Goal: Task Accomplishment & Management: Manage account settings

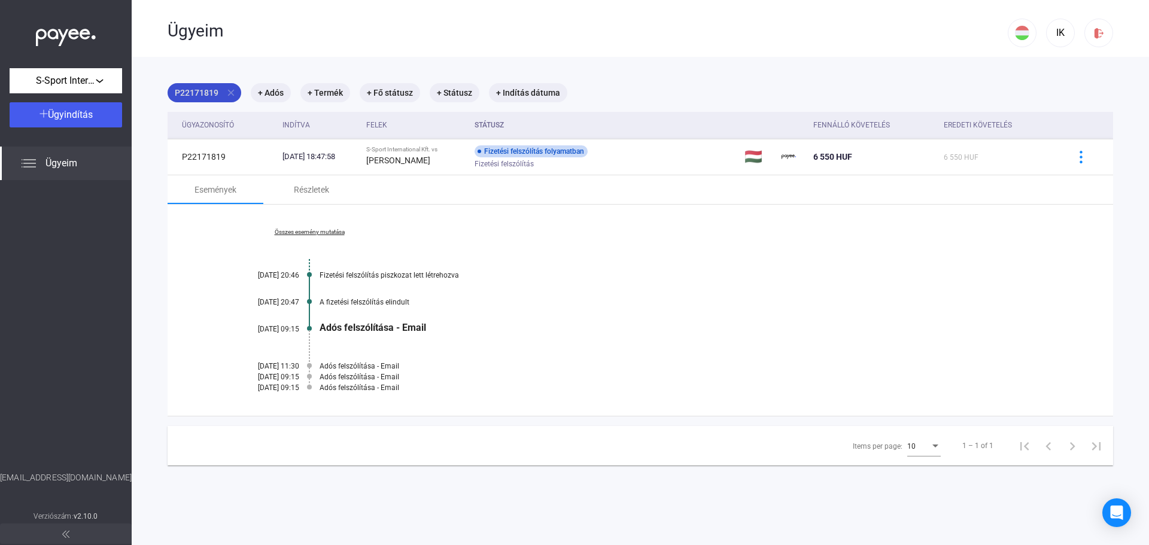
click at [229, 95] on mat-icon "close" at bounding box center [231, 92] width 11 height 11
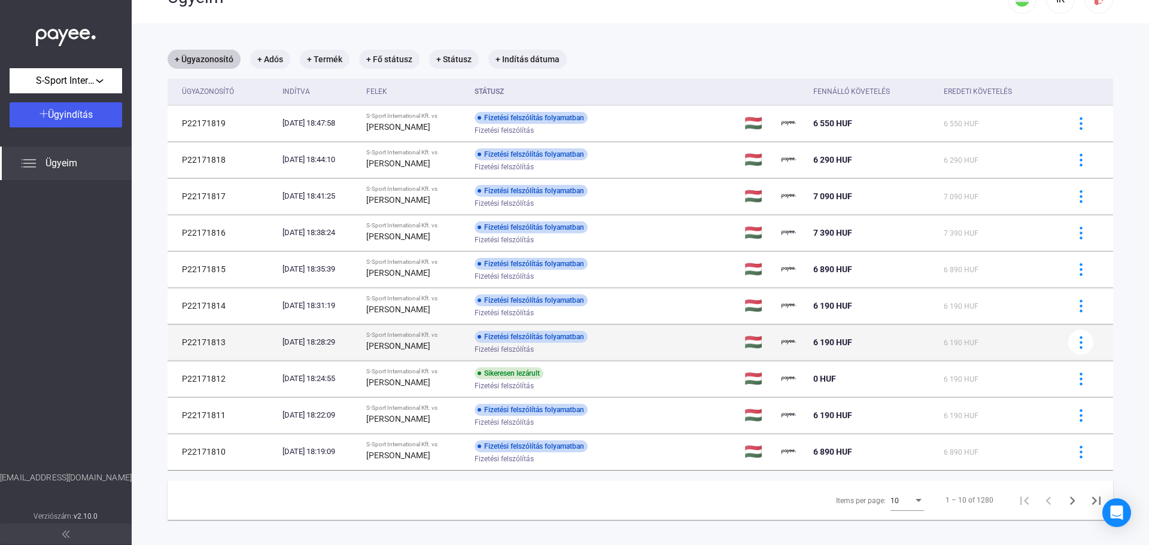
scroll to position [57, 0]
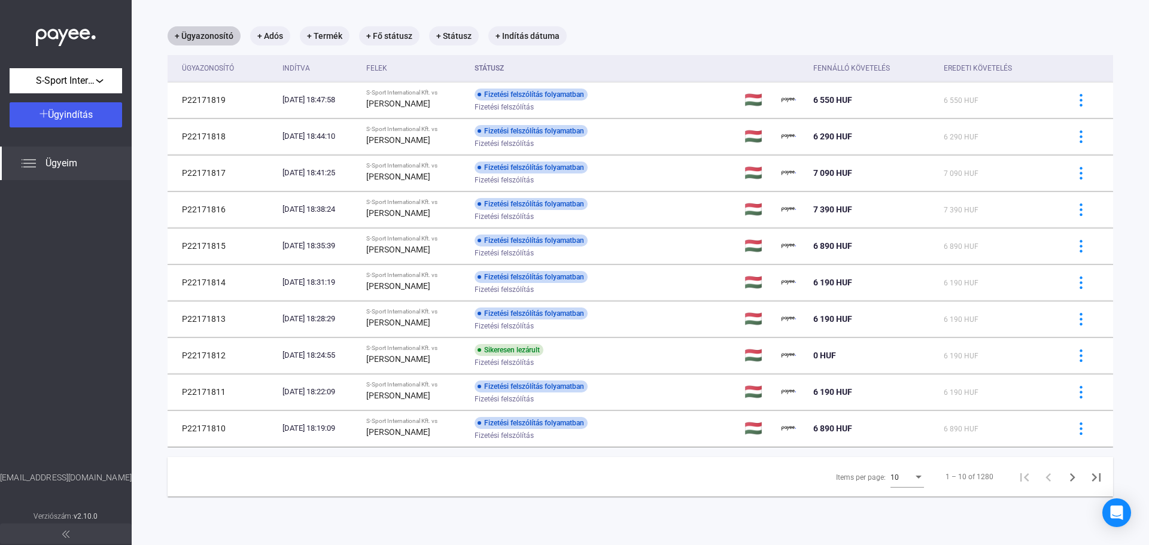
click at [894, 480] on div "10" at bounding box center [901, 477] width 23 height 14
click at [898, 504] on span "25" at bounding box center [899, 499] width 34 height 14
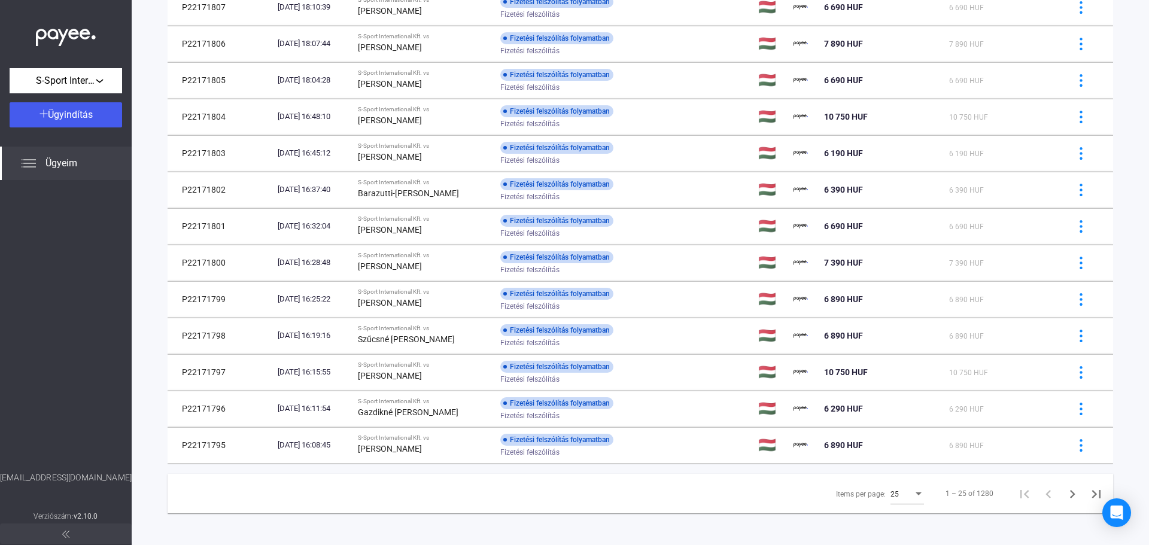
scroll to position [592, 0]
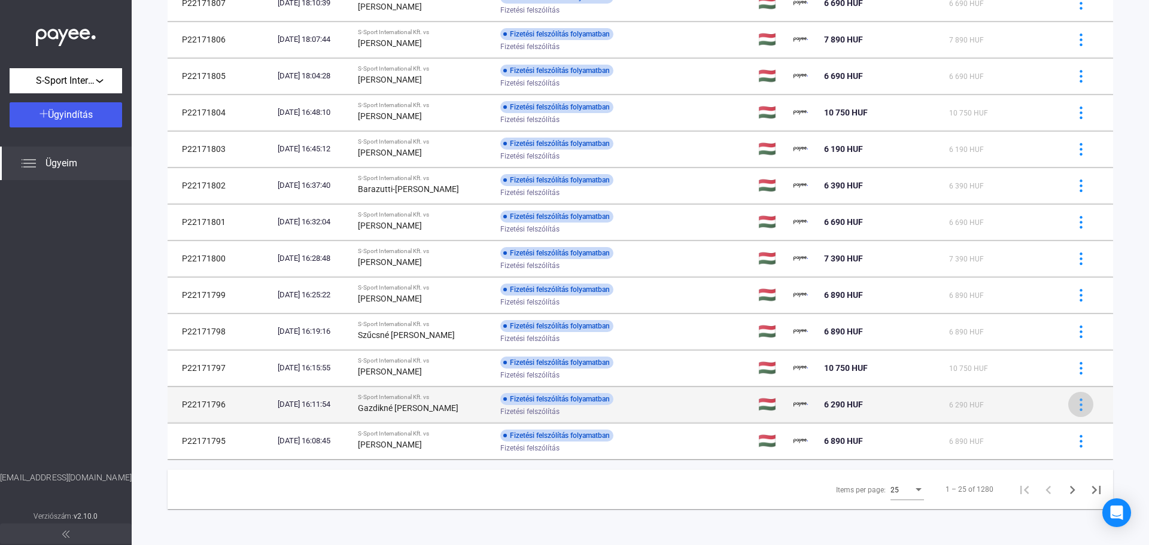
click at [1075, 402] on img at bounding box center [1081, 404] width 13 height 13
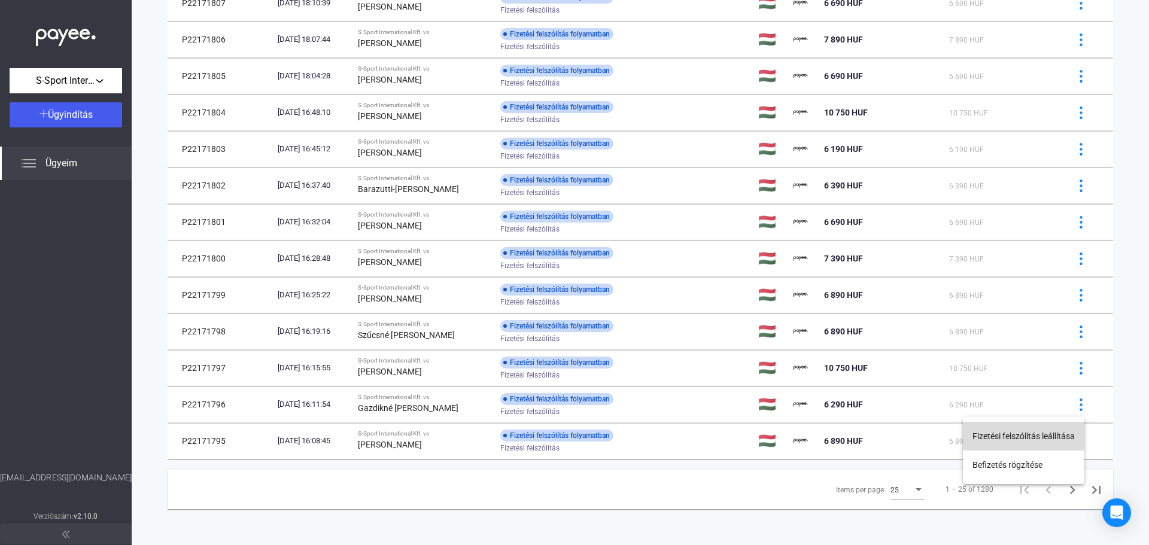
click at [1037, 442] on button "Fizetési felszólítás leállítása" at bounding box center [1023, 436] width 121 height 29
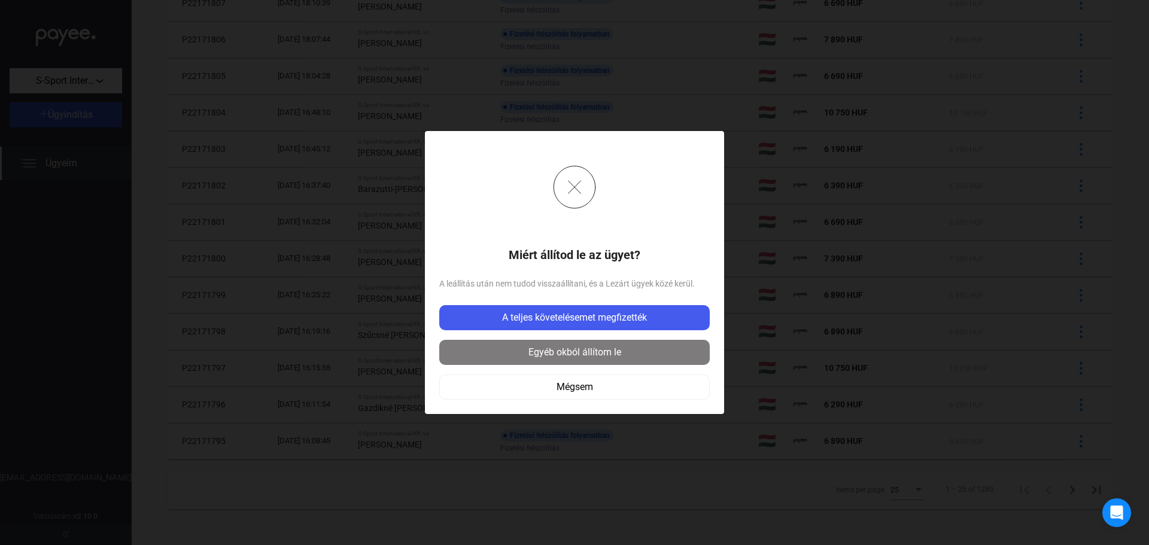
click at [623, 358] on div "Egyéb okból állítom le" at bounding box center [574, 352] width 263 height 14
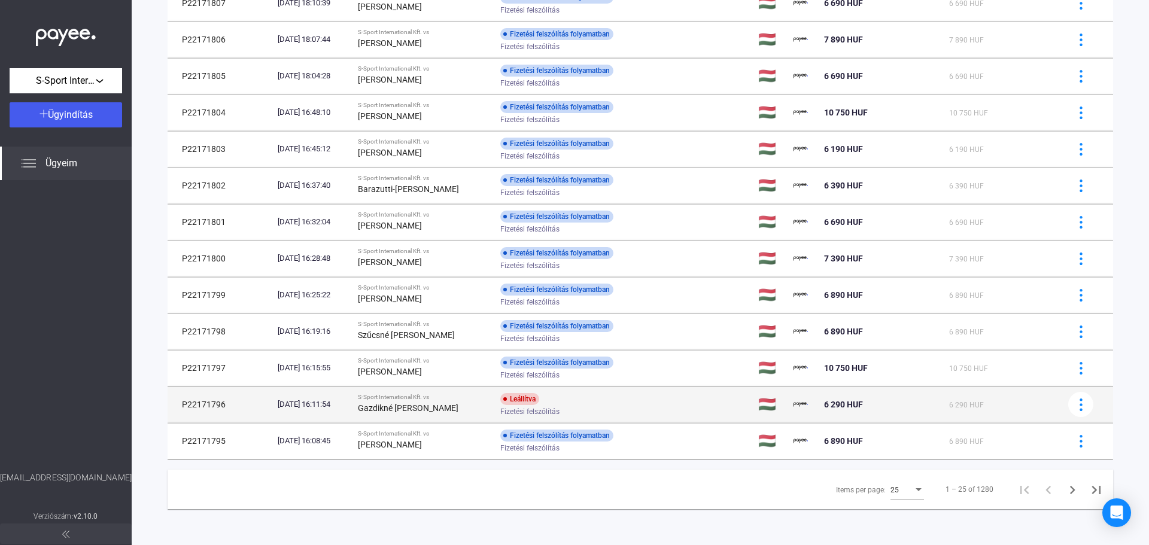
click at [348, 401] on div "[DATE] 16:11:54" at bounding box center [313, 404] width 71 height 12
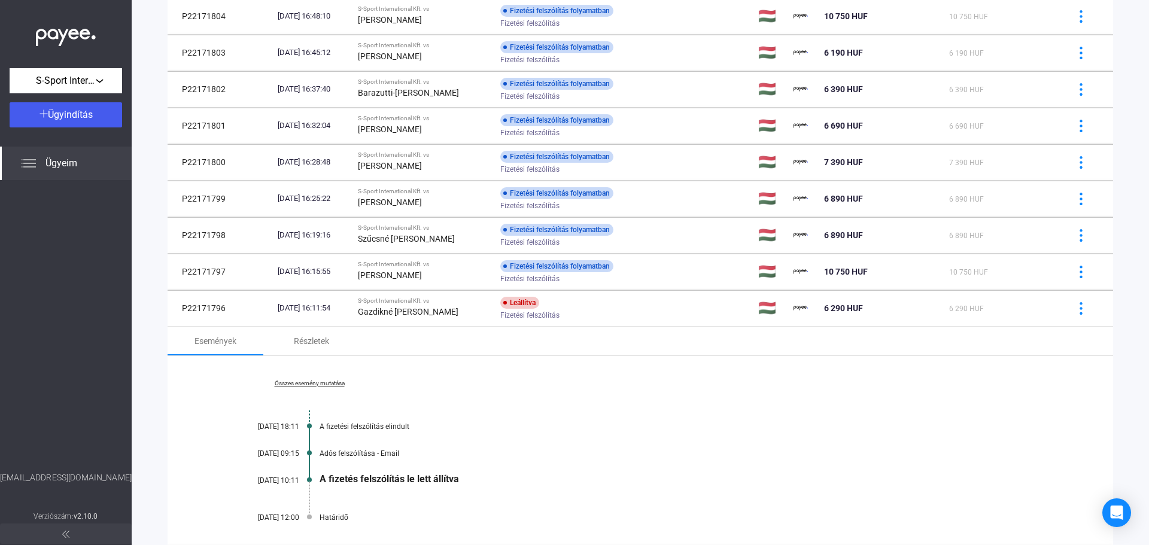
scroll to position [711, 0]
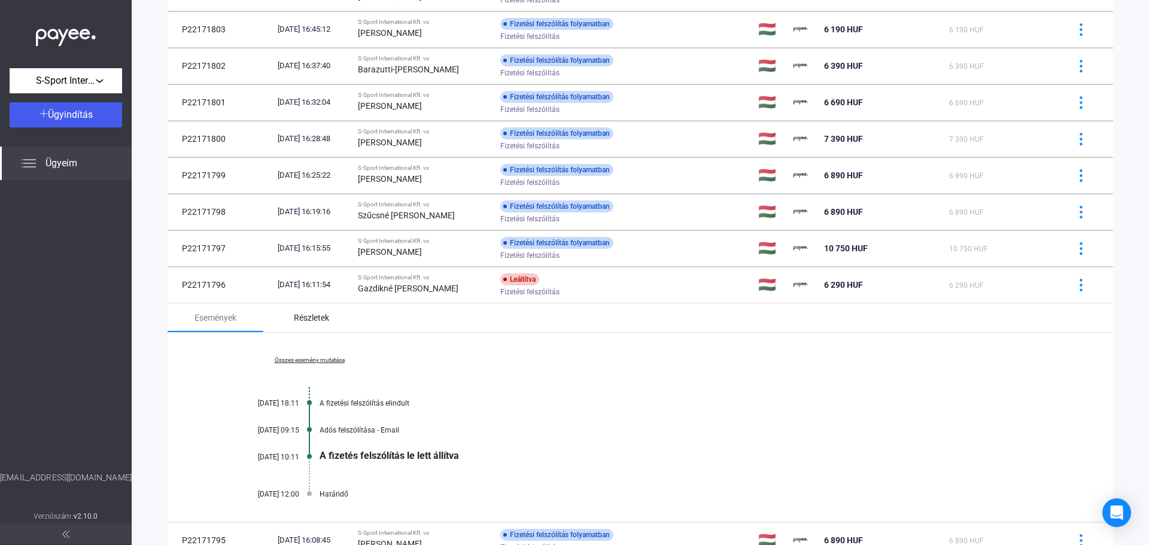
click at [309, 319] on div "Részletek" at bounding box center [311, 318] width 35 height 14
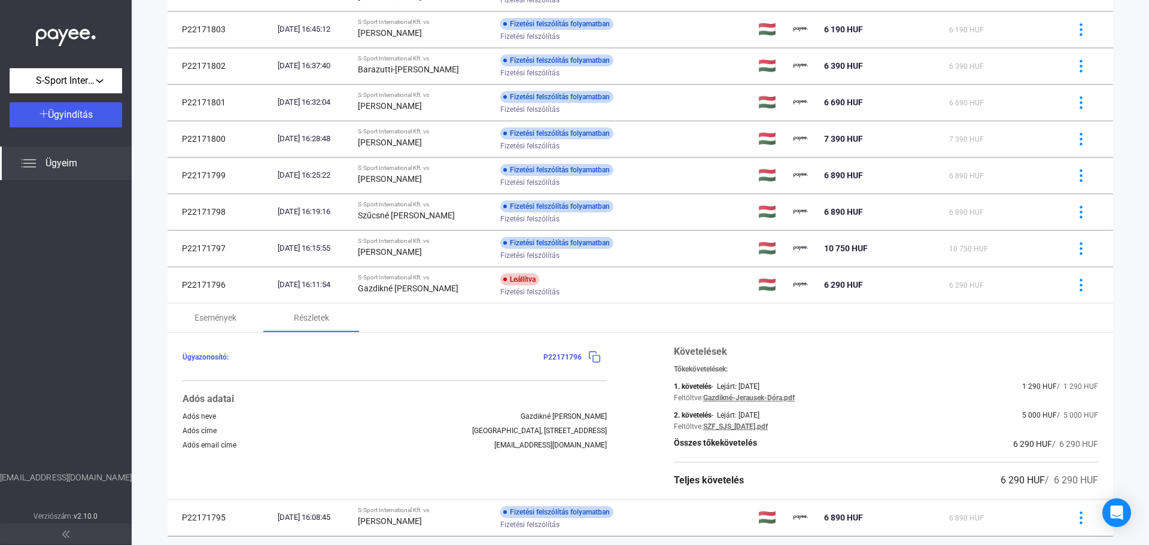
click at [779, 397] on link "Gazdikné-Jerausek-Dóra.pdf" at bounding box center [749, 398] width 92 height 8
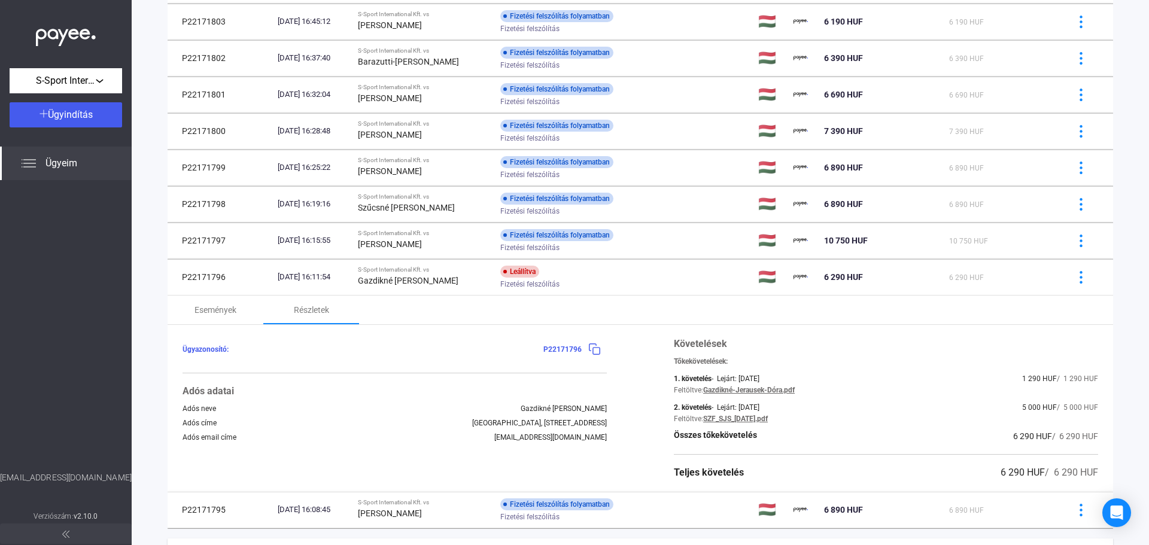
scroll to position [788, 0]
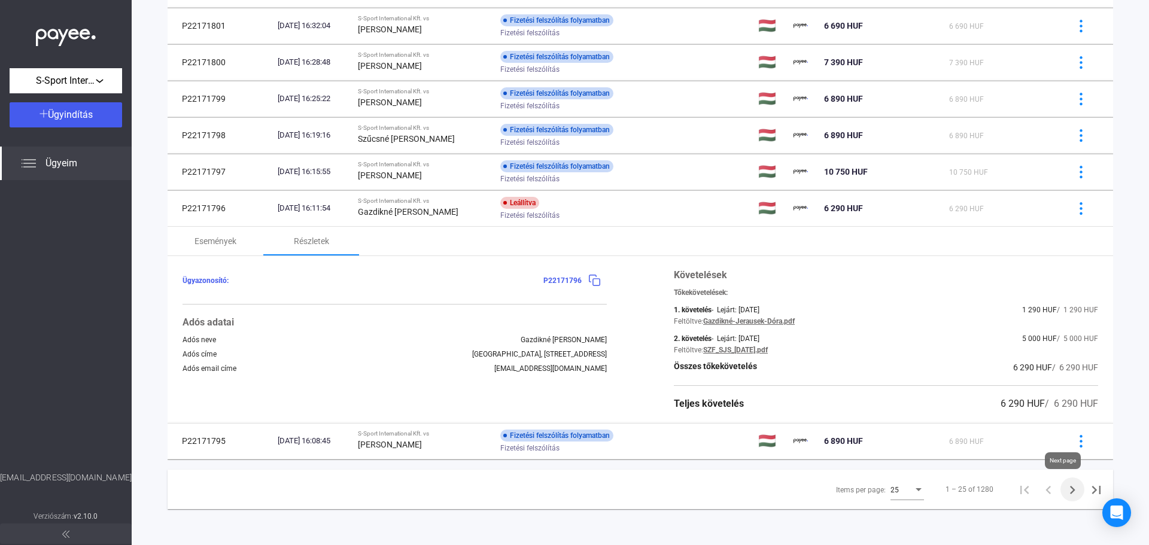
click at [1064, 490] on icon "Next page" at bounding box center [1072, 490] width 17 height 17
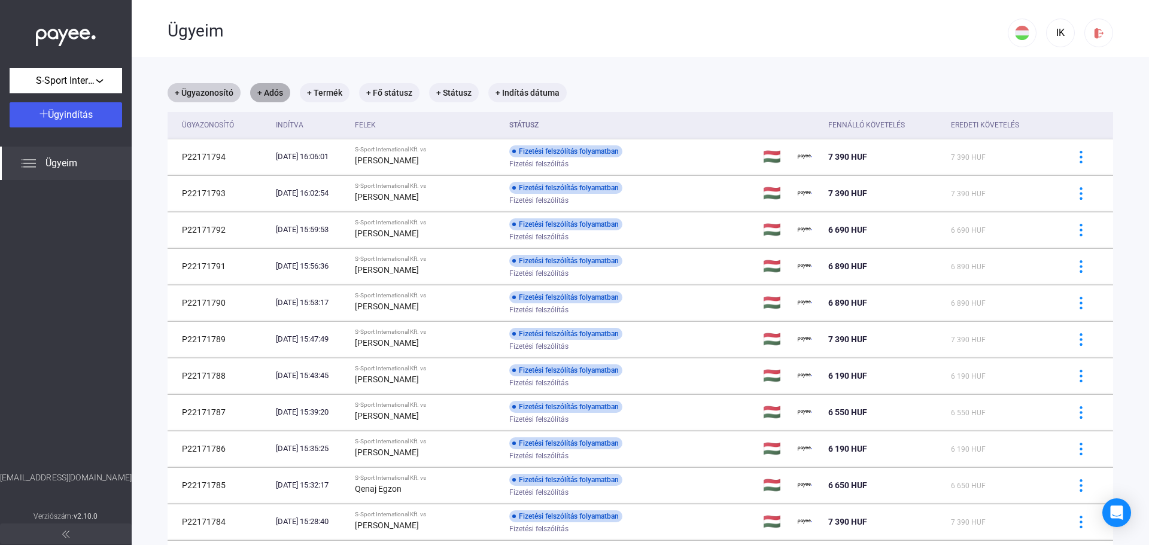
click at [276, 90] on mat-chip "+ Adós" at bounding box center [270, 92] width 40 height 19
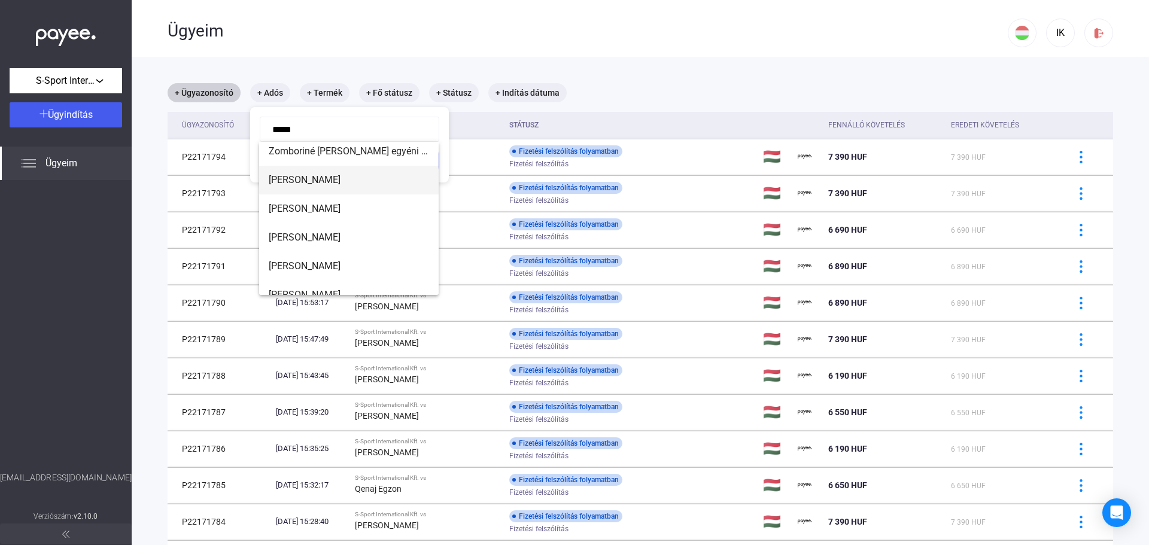
scroll to position [48, 0]
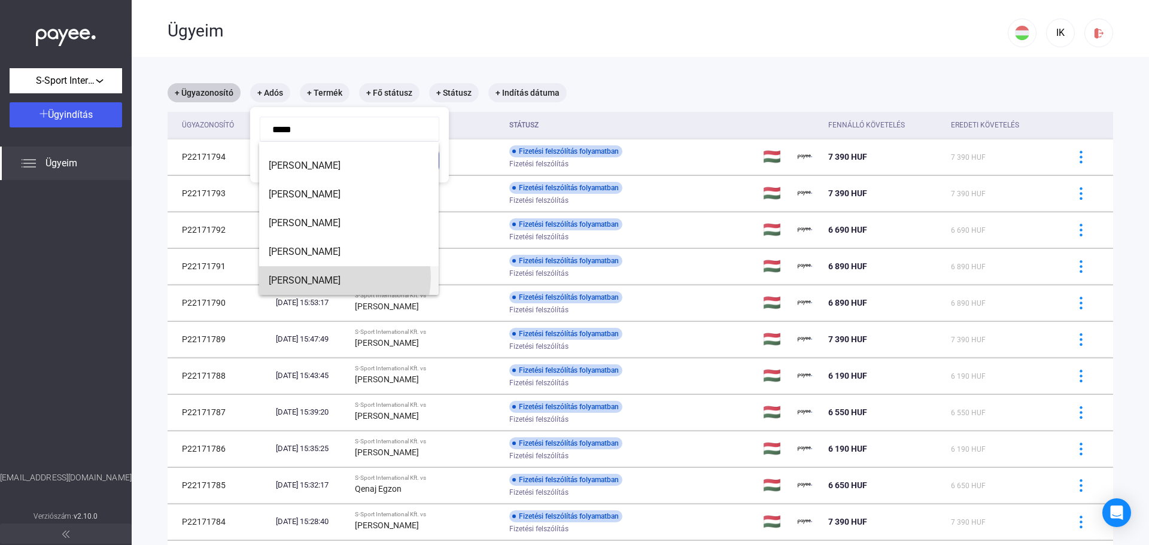
click at [340, 278] on span "[PERSON_NAME]" at bounding box center [349, 280] width 160 height 14
type input "**********"
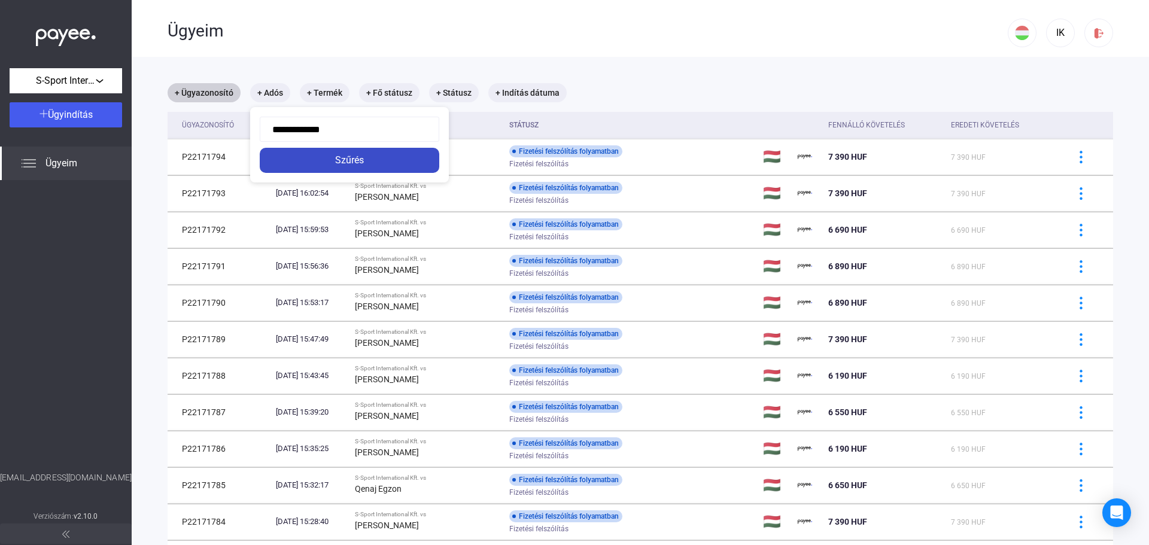
click at [395, 157] on div "Szűrés" at bounding box center [349, 160] width 172 height 14
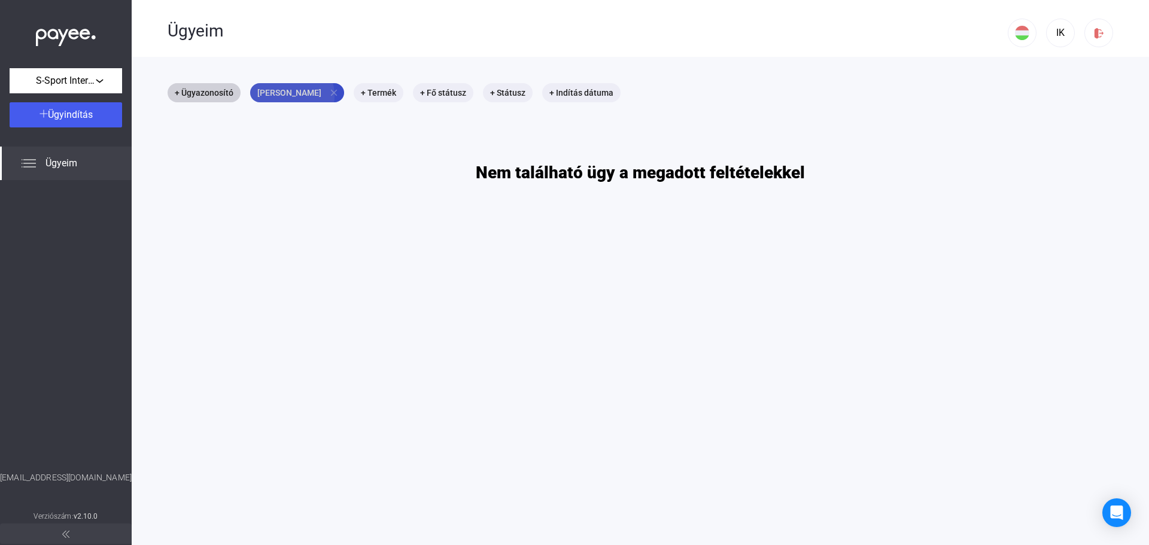
click at [287, 96] on mat-chip "[PERSON_NAME] close" at bounding box center [297, 92] width 94 height 19
click at [316, 162] on span "[PERSON_NAME]" at bounding box center [349, 156] width 160 height 14
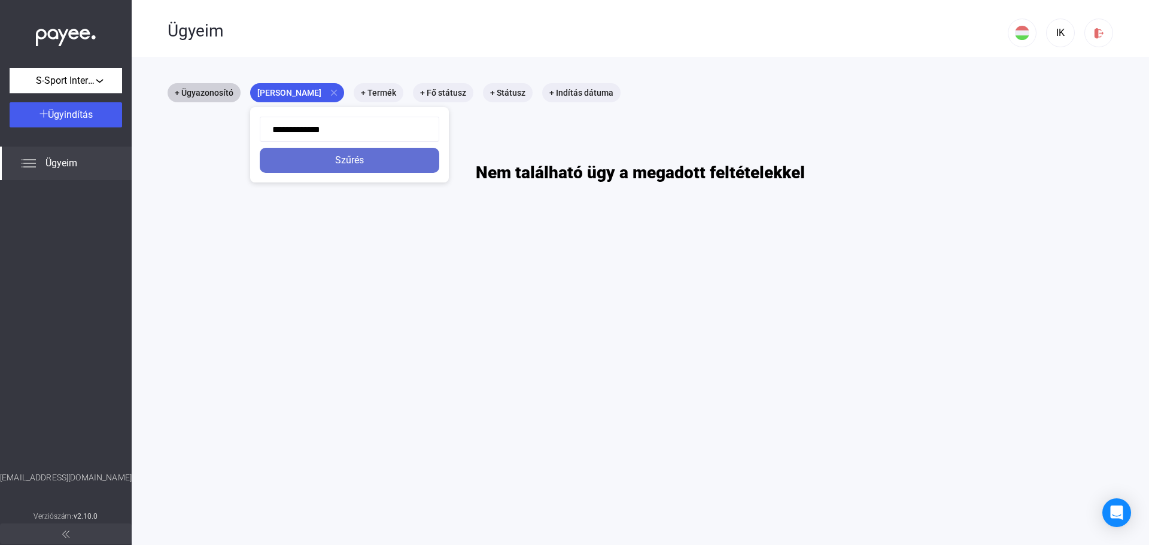
click at [316, 162] on div "Szűrés" at bounding box center [349, 160] width 172 height 14
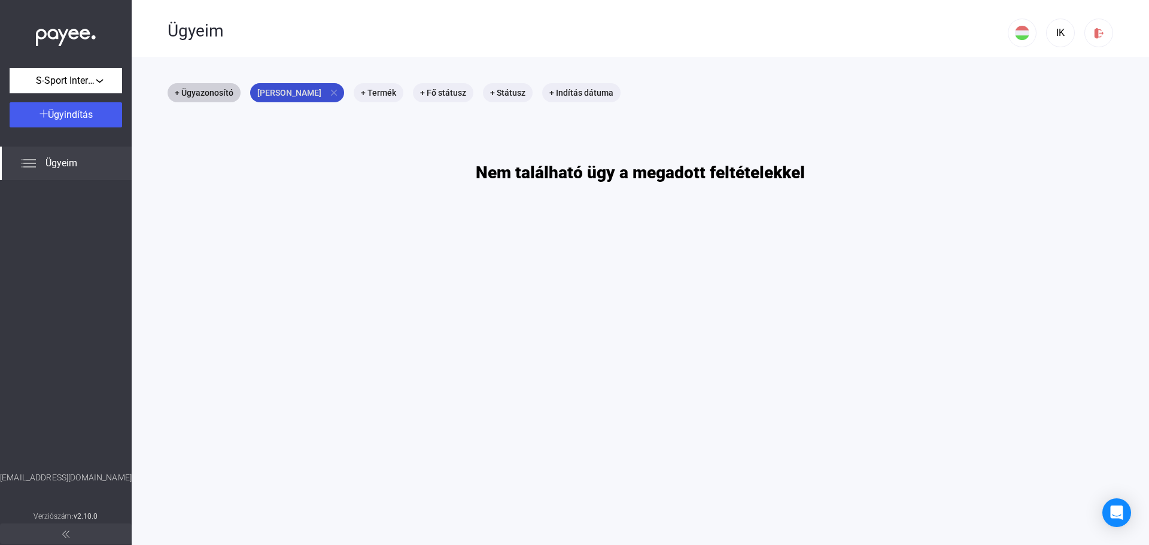
click at [328, 90] on mat-icon "close" at bounding box center [333, 92] width 11 height 11
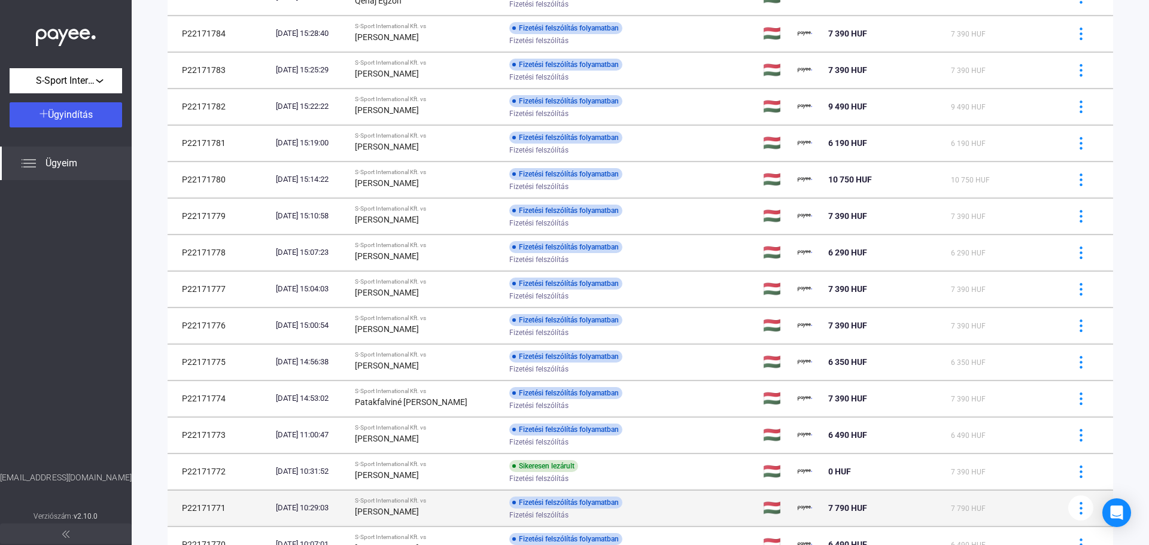
scroll to position [592, 0]
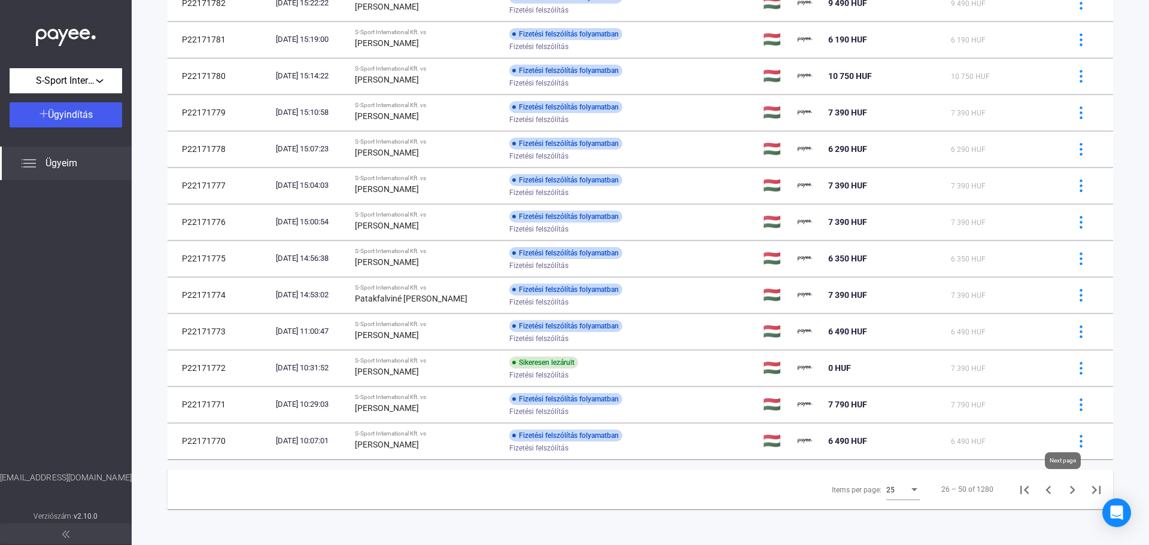
click at [1064, 490] on icon "Next page" at bounding box center [1072, 490] width 17 height 17
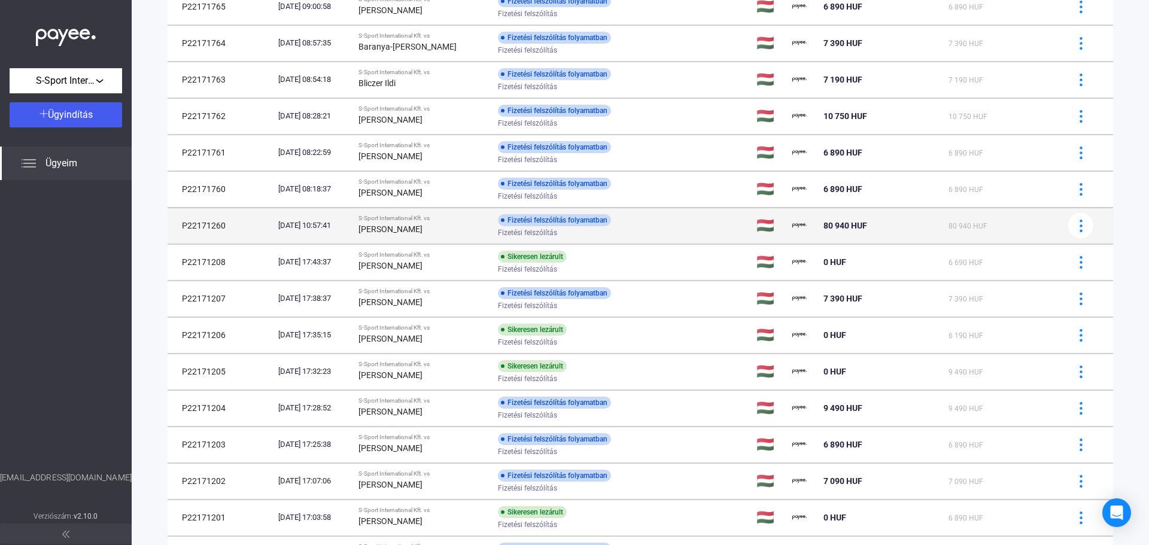
scroll to position [236, 0]
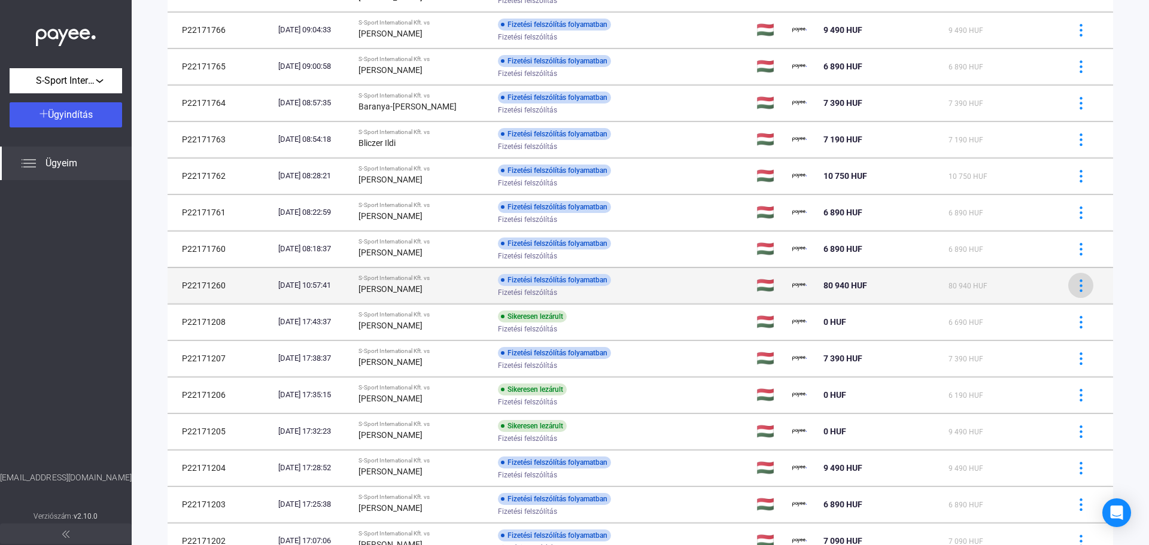
click at [1075, 286] on img at bounding box center [1081, 285] width 13 height 13
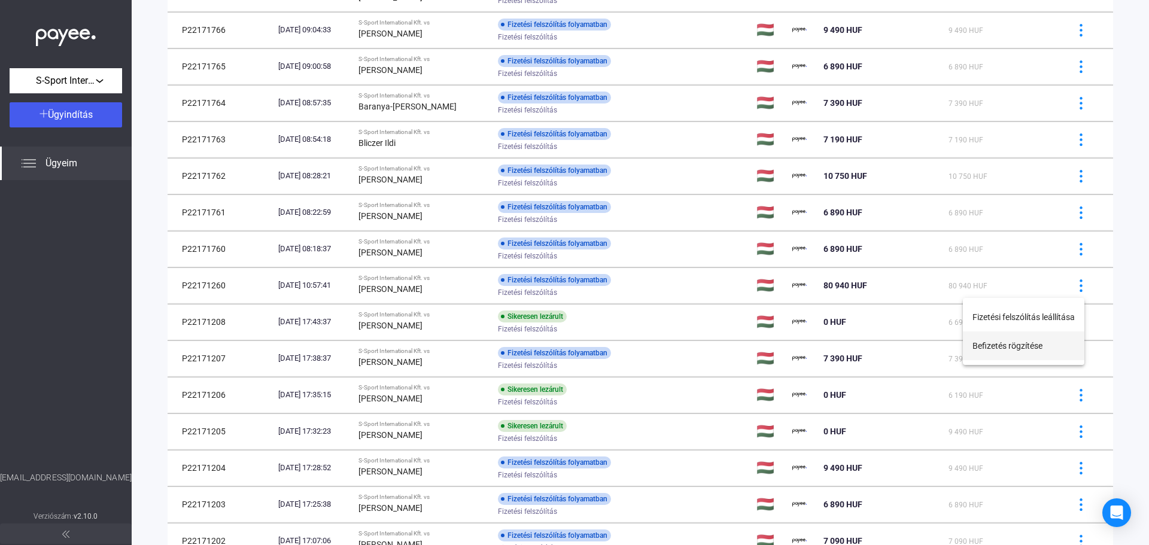
click at [1028, 349] on button "Befizetés rögzítése" at bounding box center [1023, 345] width 121 height 29
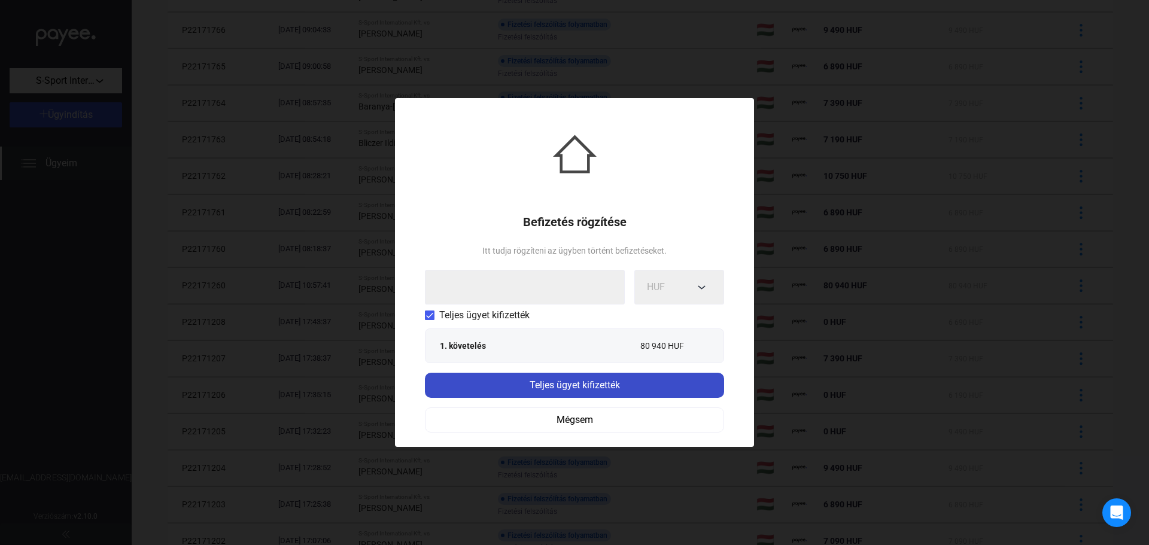
click at [573, 386] on div "Teljes ügyet kifizették" at bounding box center [574, 385] width 292 height 14
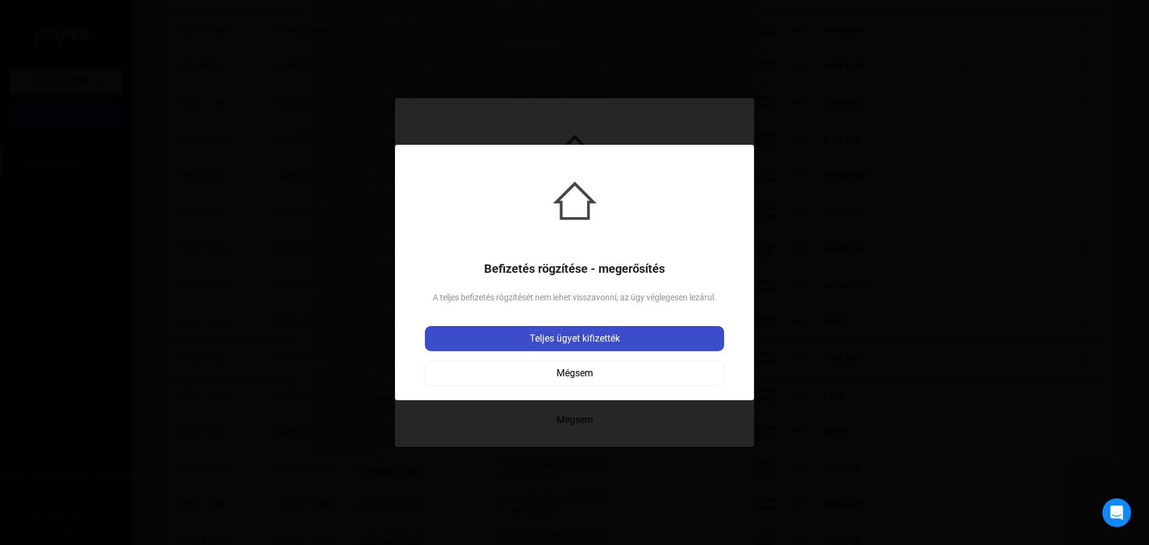
click at [576, 340] on div "Teljes ügyet kifizették" at bounding box center [574, 338] width 292 height 14
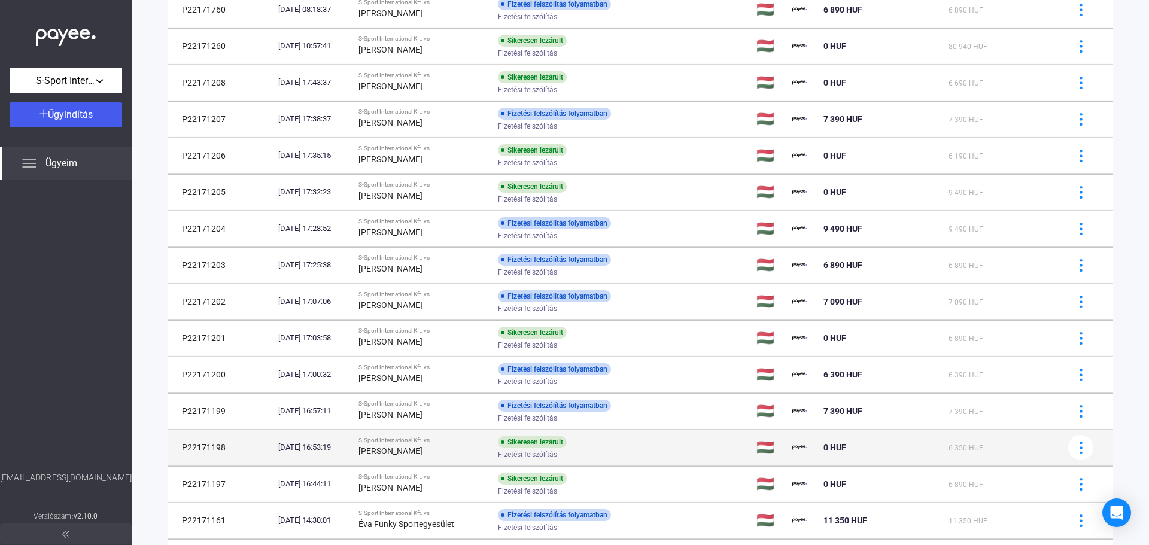
scroll to position [592, 0]
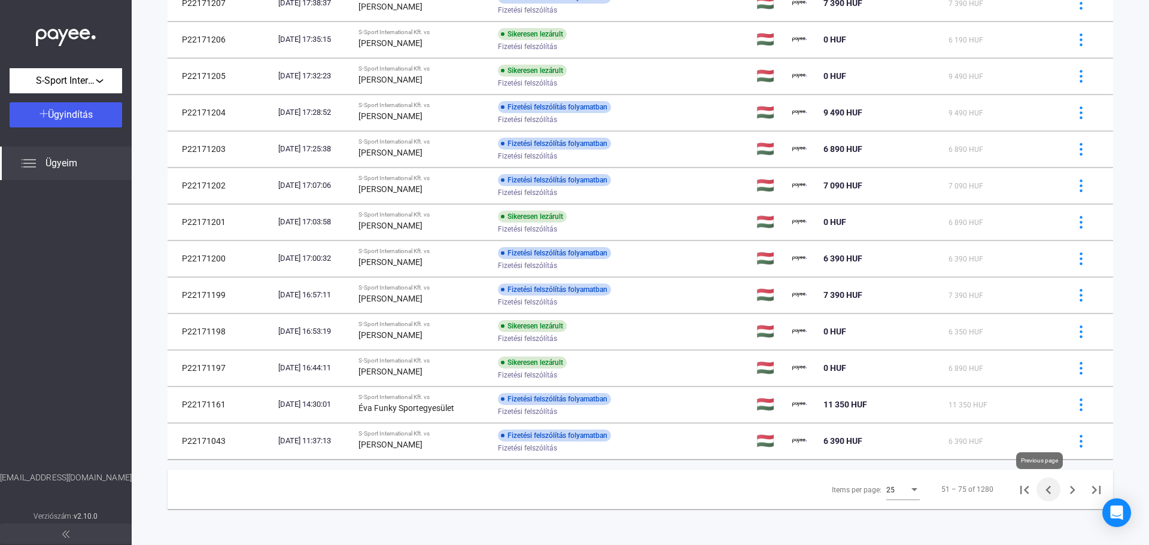
click at [1045, 489] on icon "Previous page" at bounding box center [1047, 490] width 5 height 8
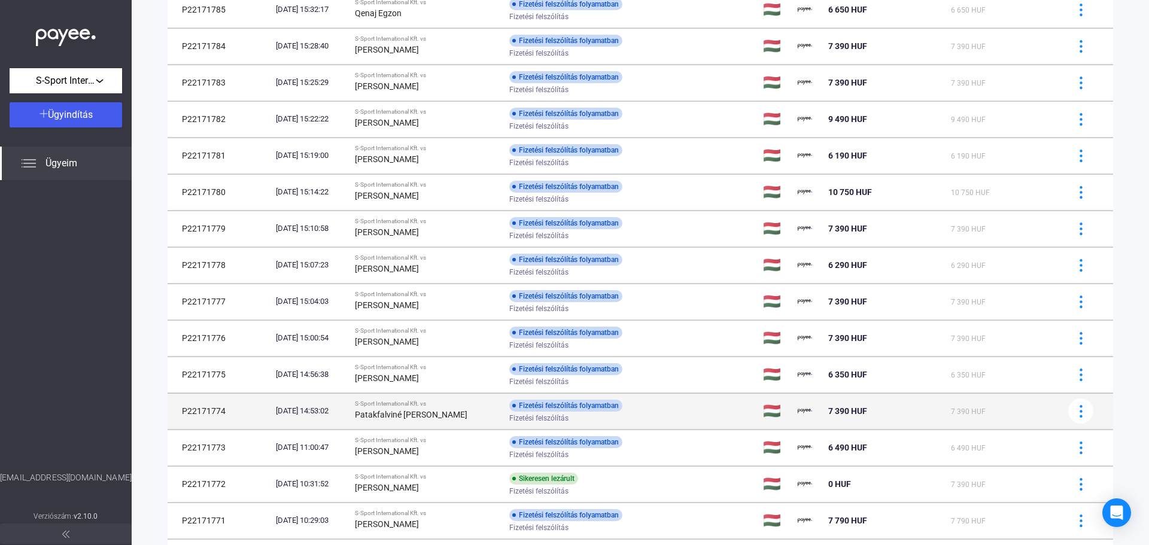
scroll to position [592, 0]
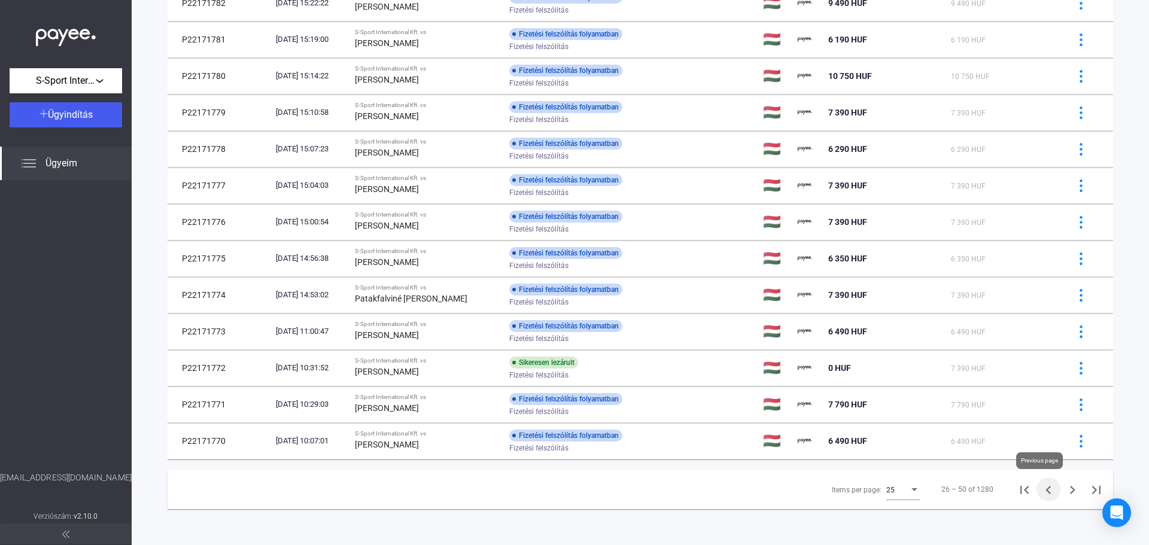
click at [1042, 494] on icon "Previous page" at bounding box center [1048, 490] width 17 height 17
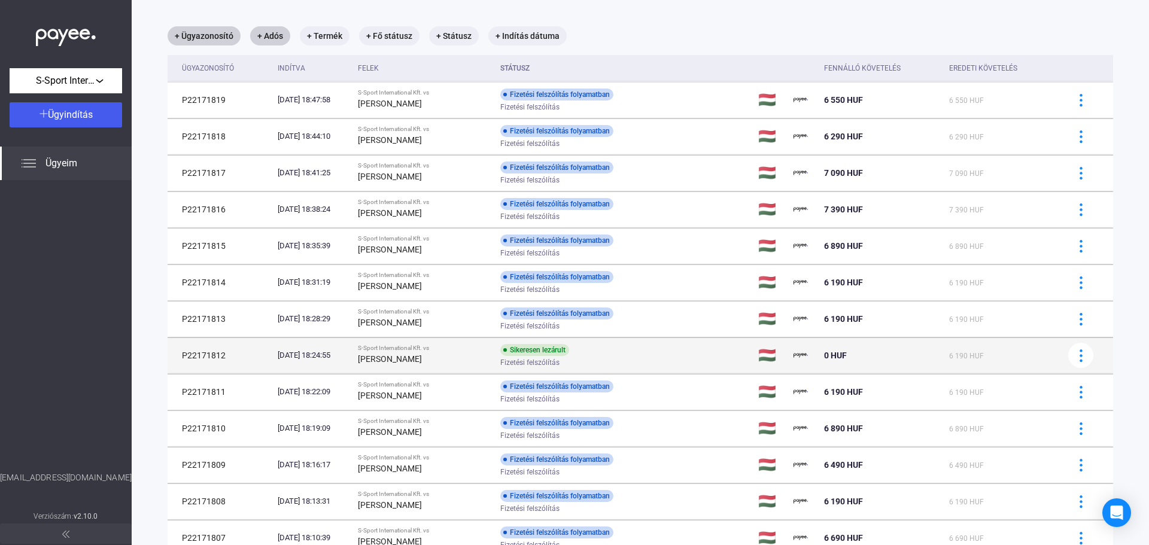
click at [634, 362] on div "Fizetési felszólítás" at bounding box center [595, 362] width 191 height 9
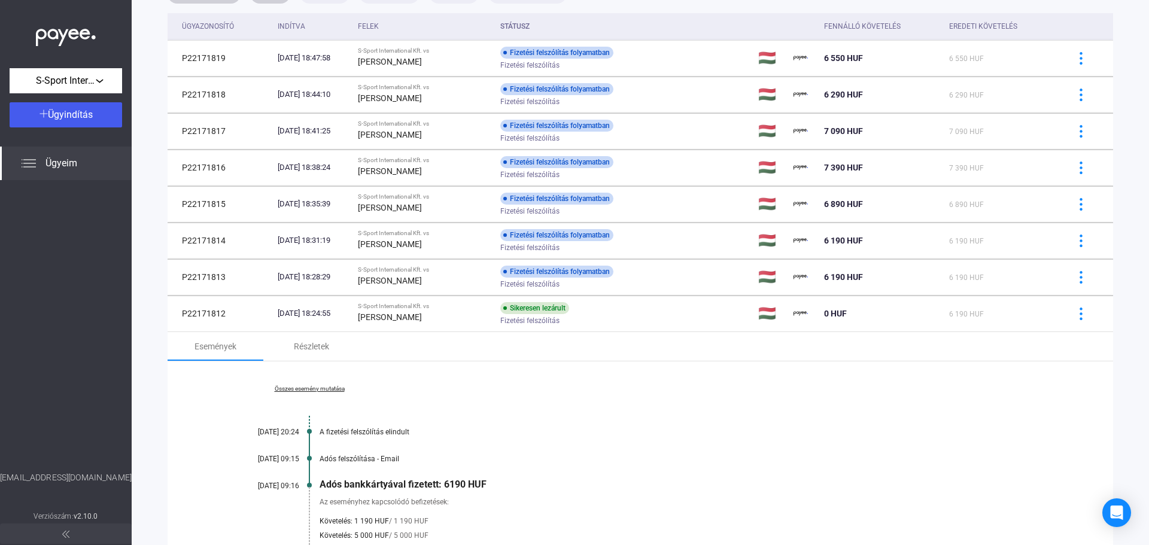
scroll to position [117, 0]
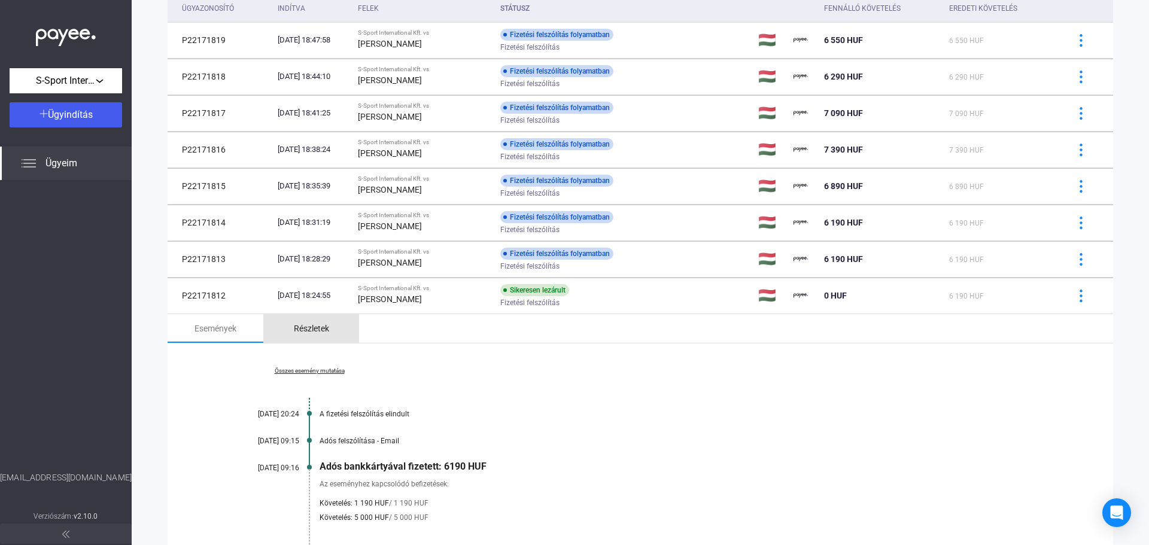
click at [324, 334] on div "Részletek" at bounding box center [311, 328] width 35 height 14
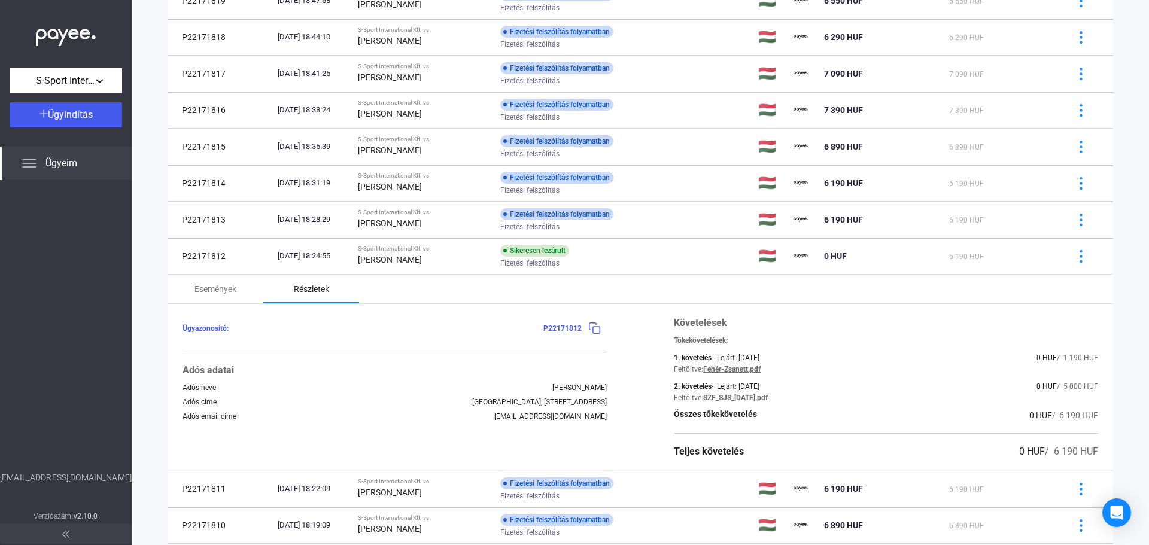
scroll to position [176, 0]
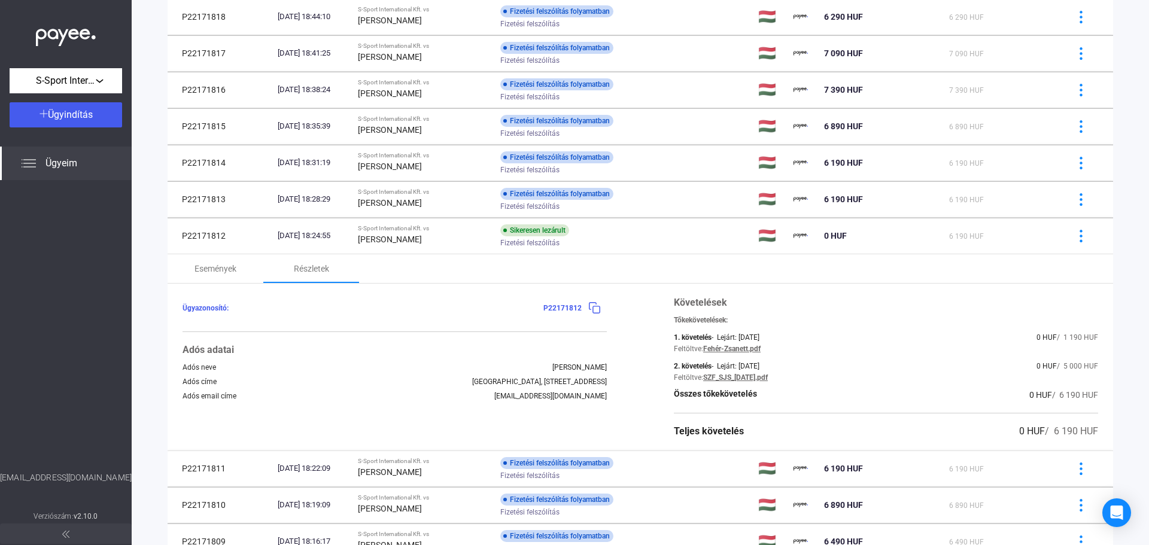
click at [739, 349] on link "Fehér-Zsanett.pdf" at bounding box center [731, 349] width 57 height 8
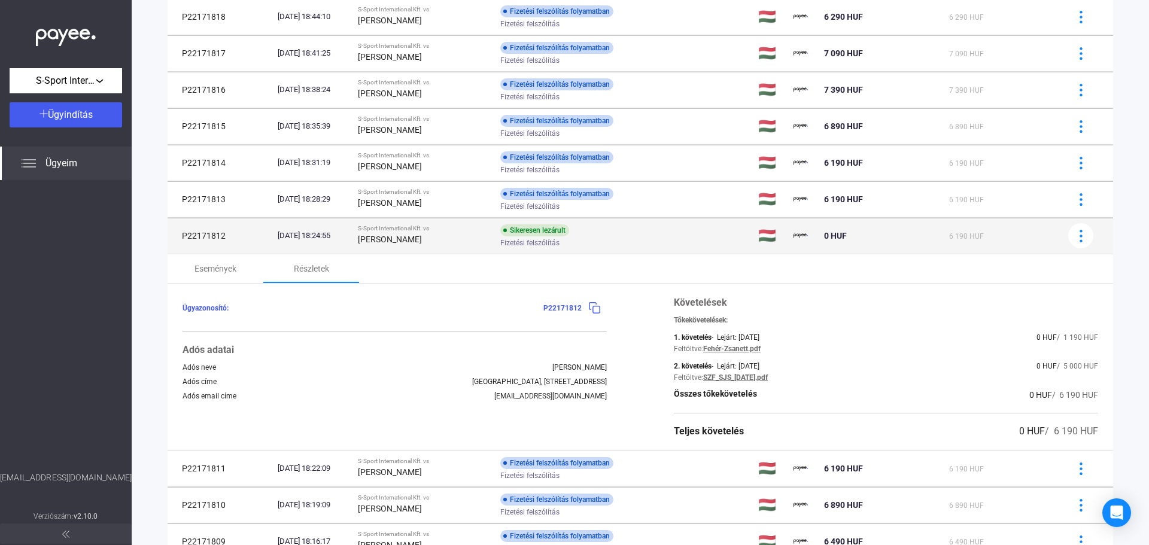
click at [200, 238] on td "P22171812" at bounding box center [220, 236] width 105 height 36
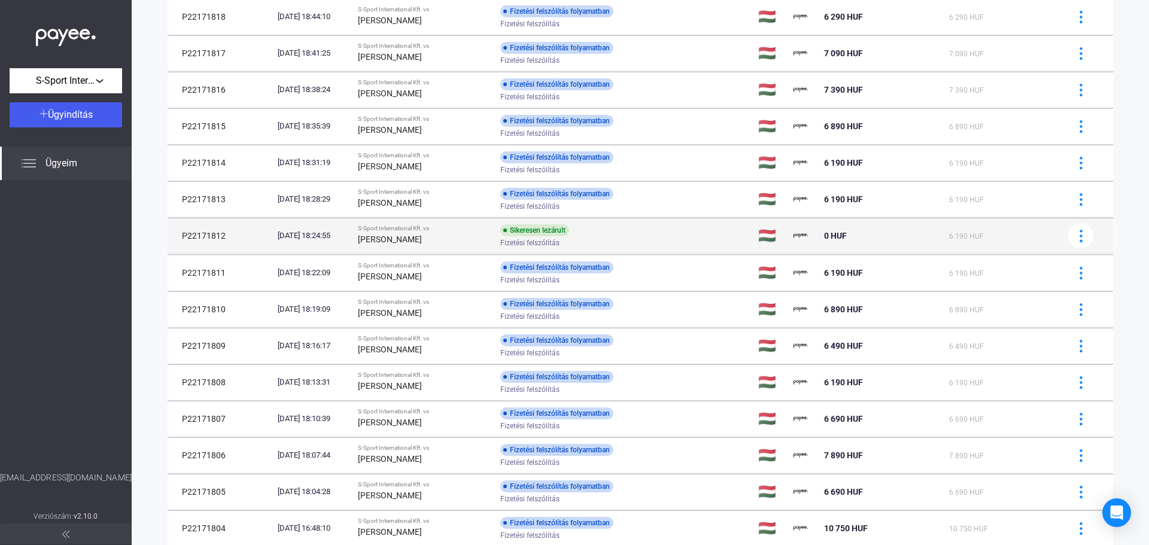
click at [200, 238] on td "P22171812" at bounding box center [220, 236] width 105 height 36
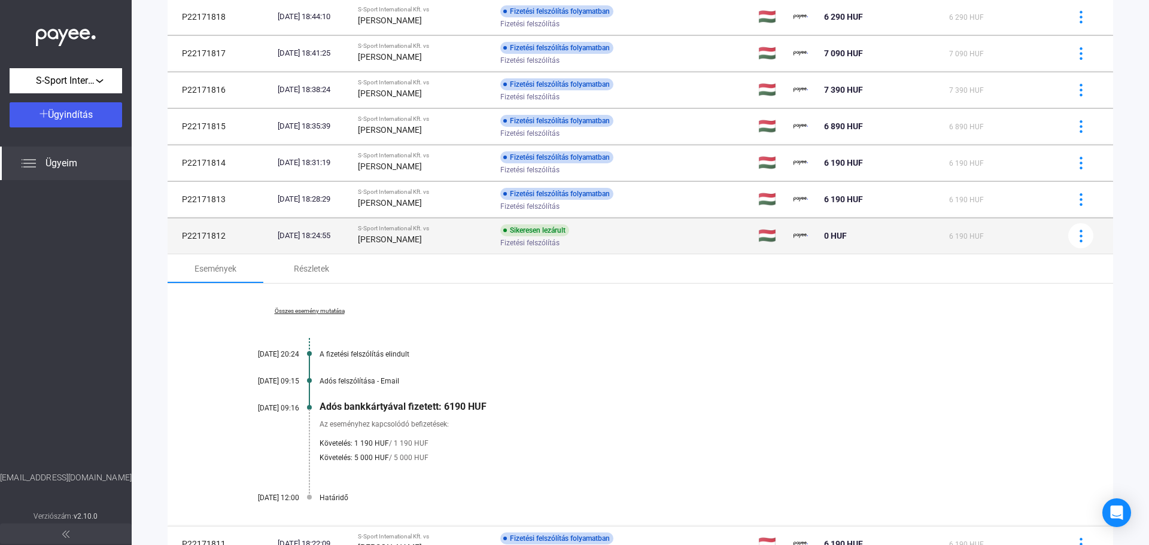
copy td "P22171812"
click at [515, 242] on span "Fizetési felszólítás" at bounding box center [529, 243] width 59 height 14
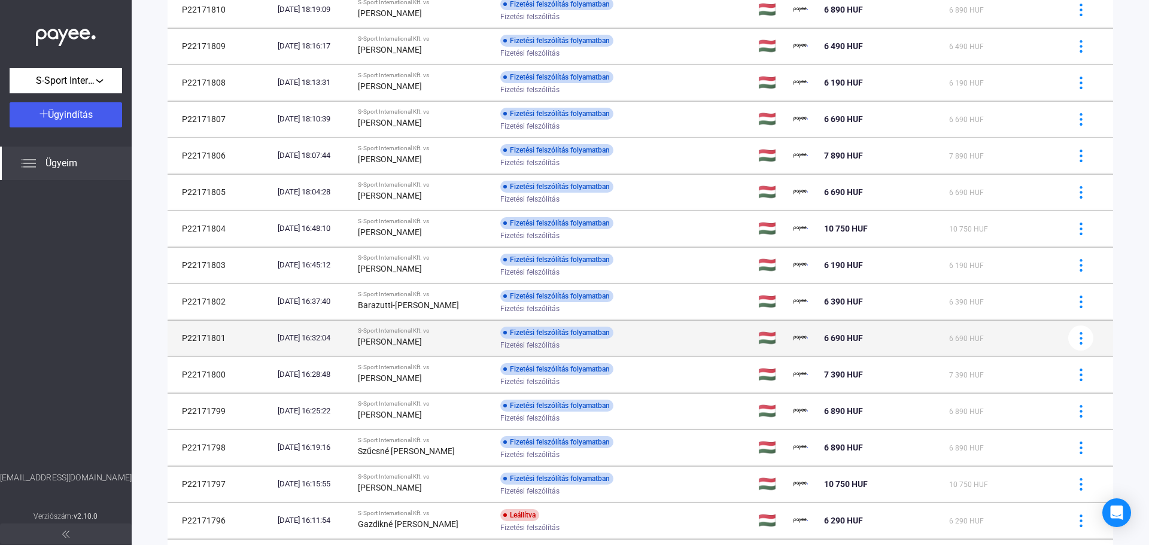
scroll to position [592, 0]
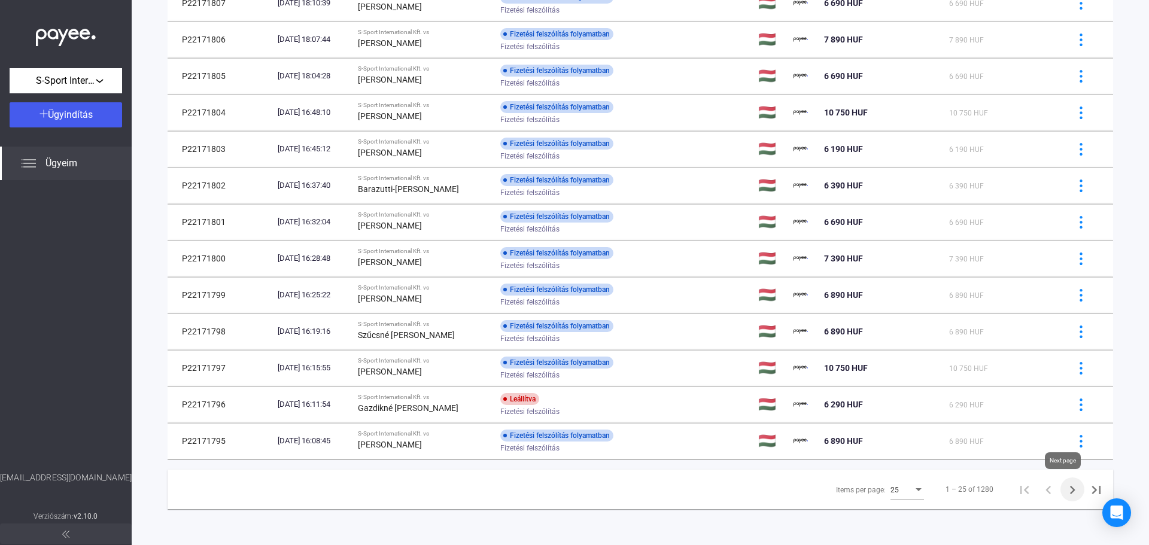
click at [1065, 491] on icon "Next page" at bounding box center [1072, 490] width 17 height 17
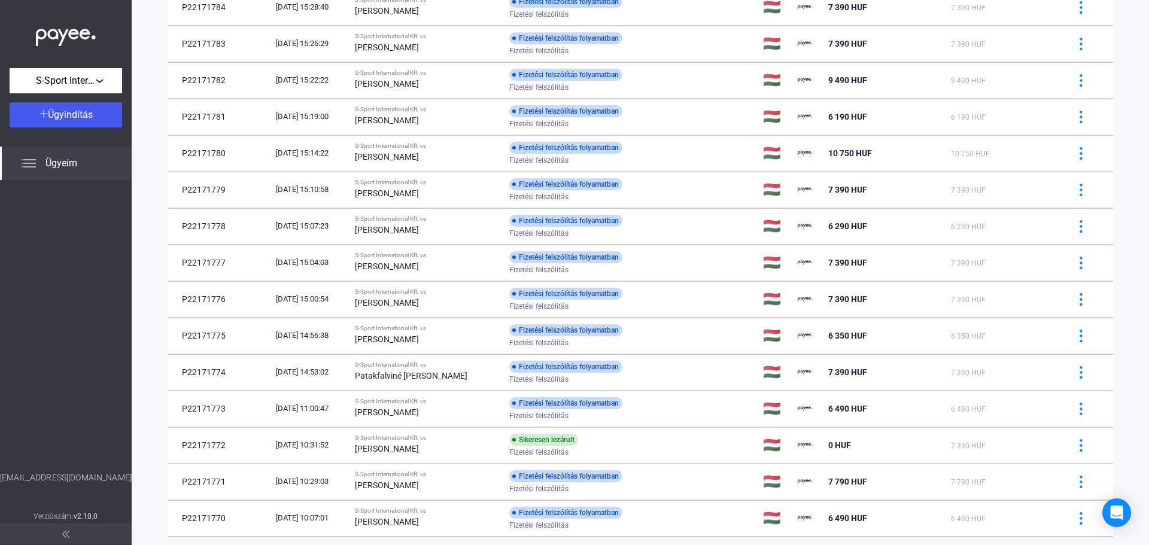
scroll to position [535, 0]
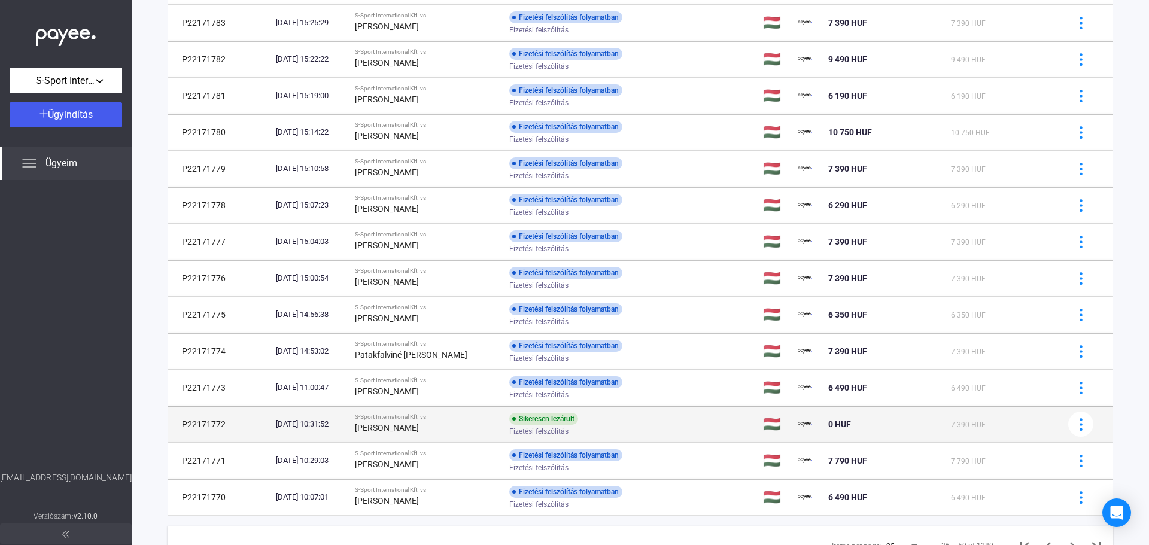
click at [487, 418] on div "S-Sport International Kft. vs" at bounding box center [427, 416] width 145 height 7
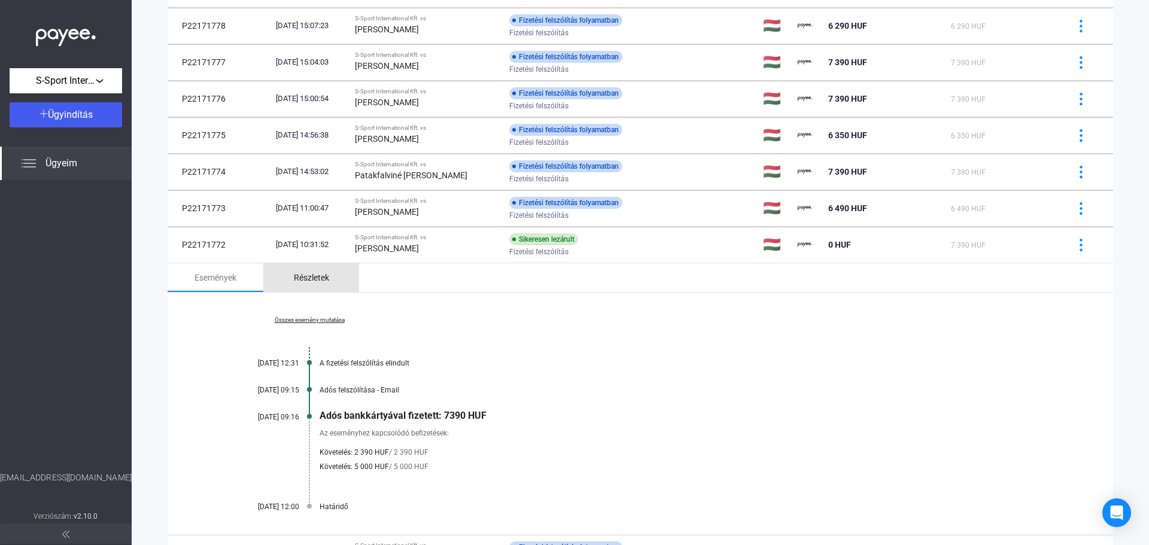
click at [303, 282] on div "Részletek" at bounding box center [311, 277] width 35 height 14
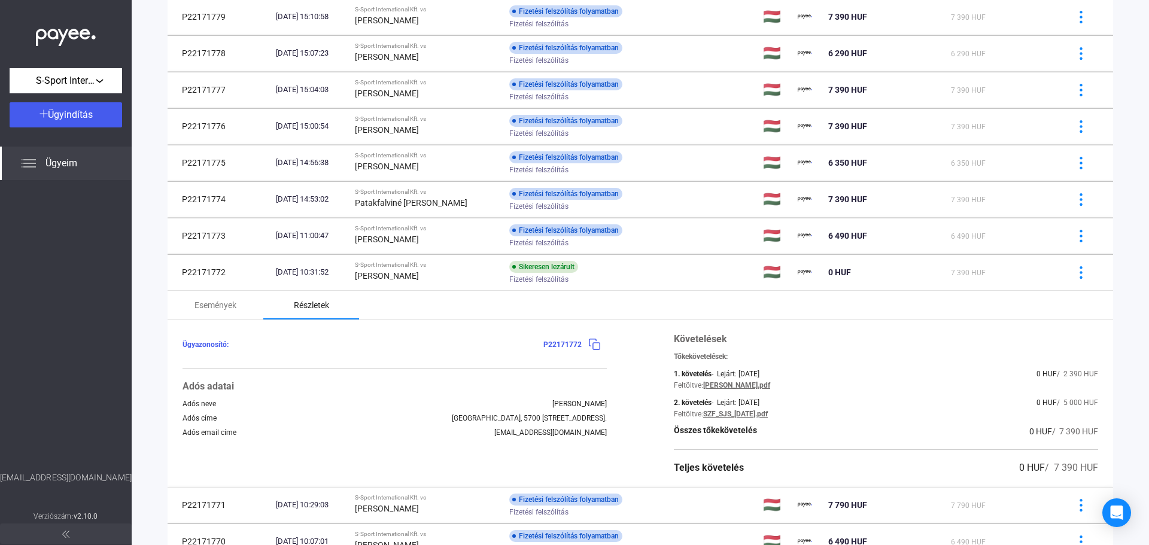
scroll to position [715, 0]
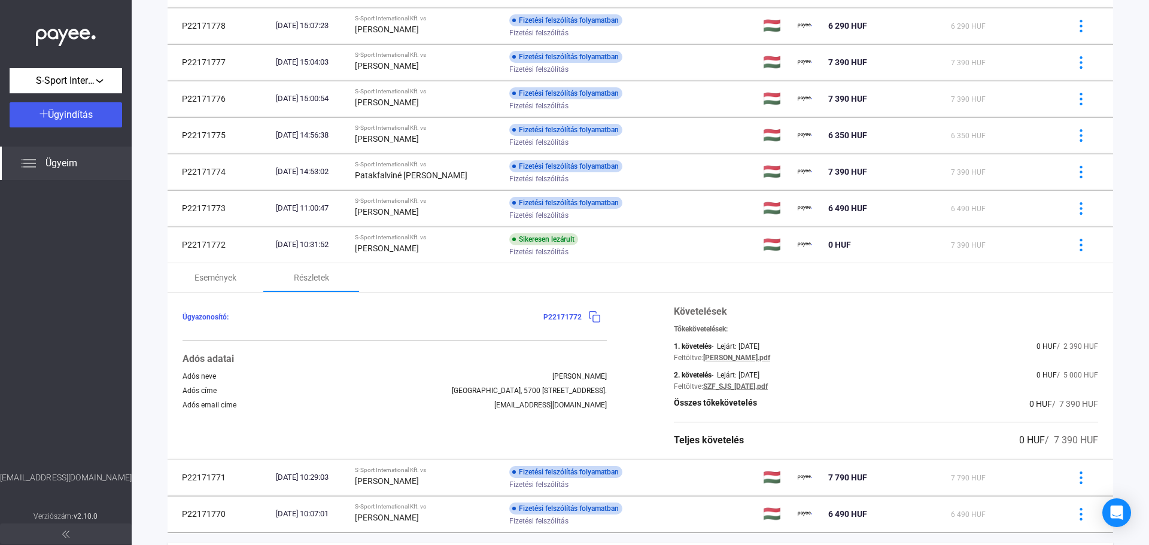
click at [770, 358] on link "[PERSON_NAME].pdf" at bounding box center [736, 358] width 67 height 8
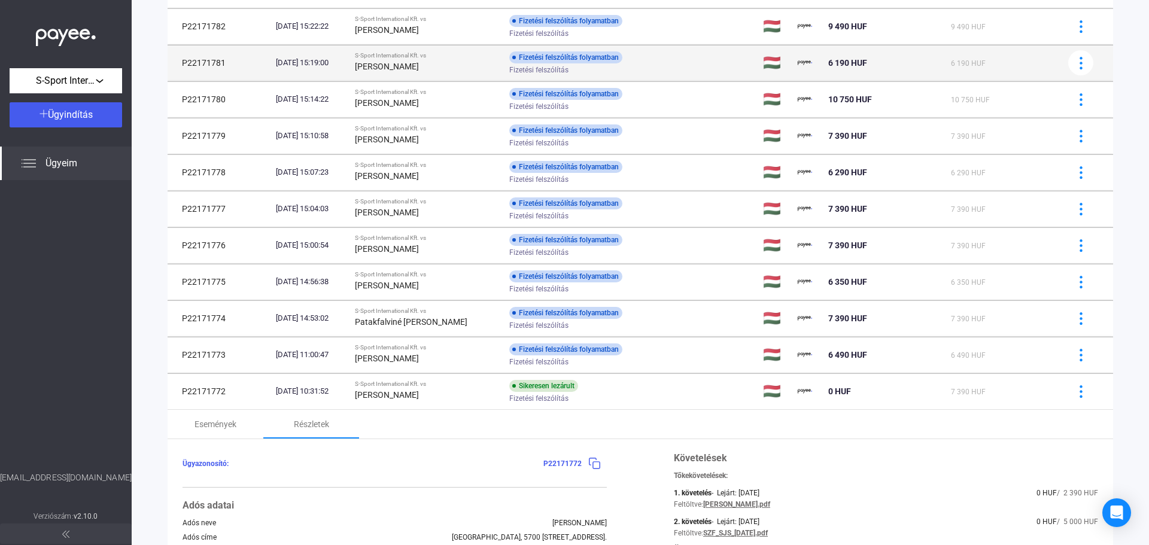
scroll to position [356, 0]
